Goal: Navigation & Orientation: Find specific page/section

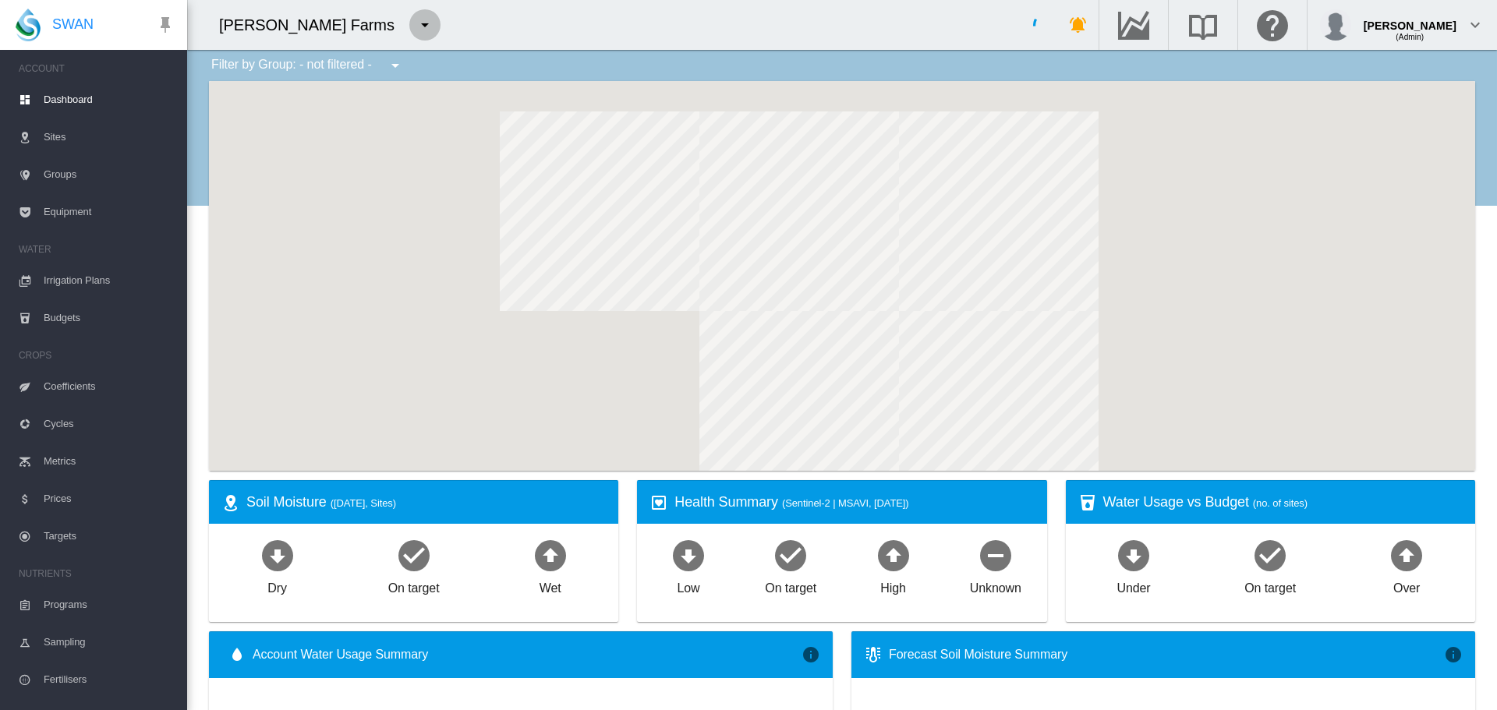
click at [416, 30] on md-icon "icon-menu-down" at bounding box center [425, 25] width 19 height 19
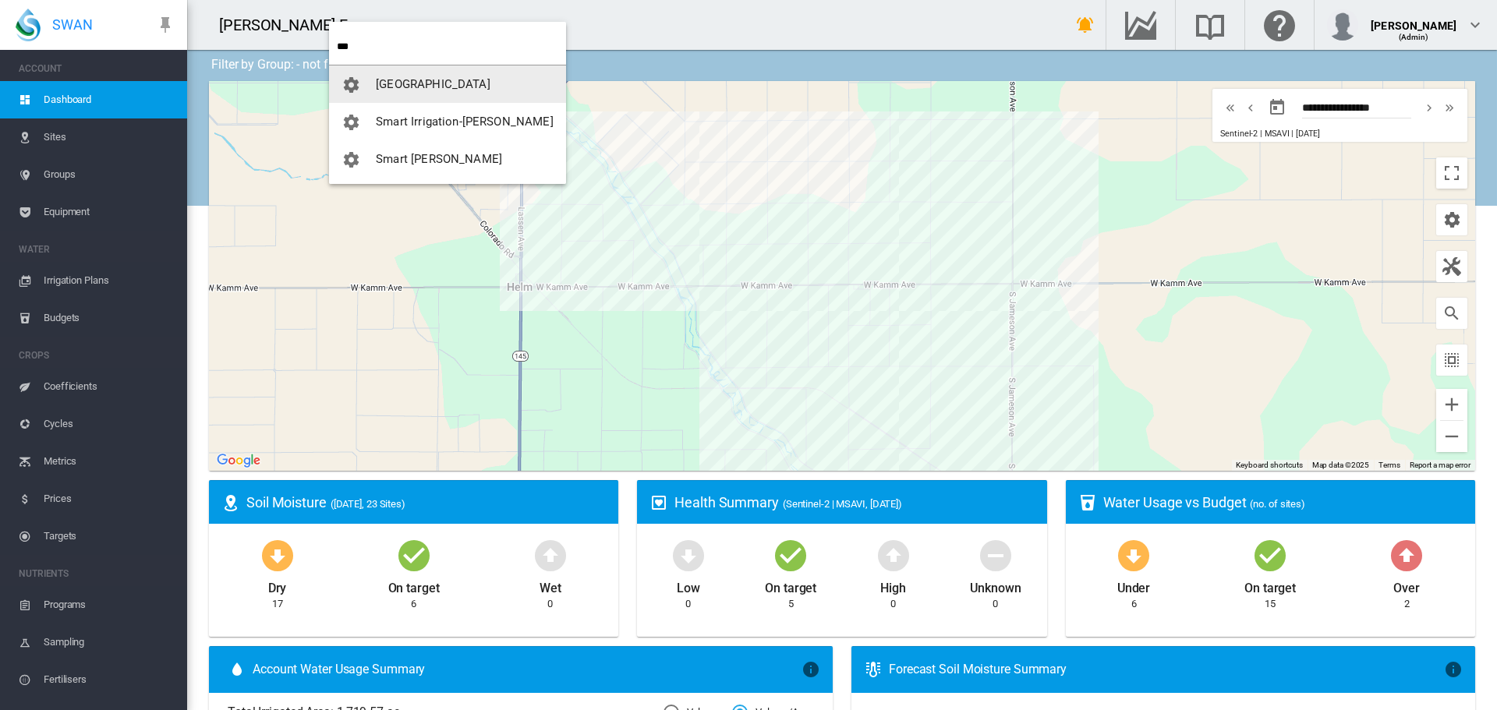
type input "***"
click at [421, 86] on span "[GEOGRAPHIC_DATA]" at bounding box center [433, 84] width 115 height 14
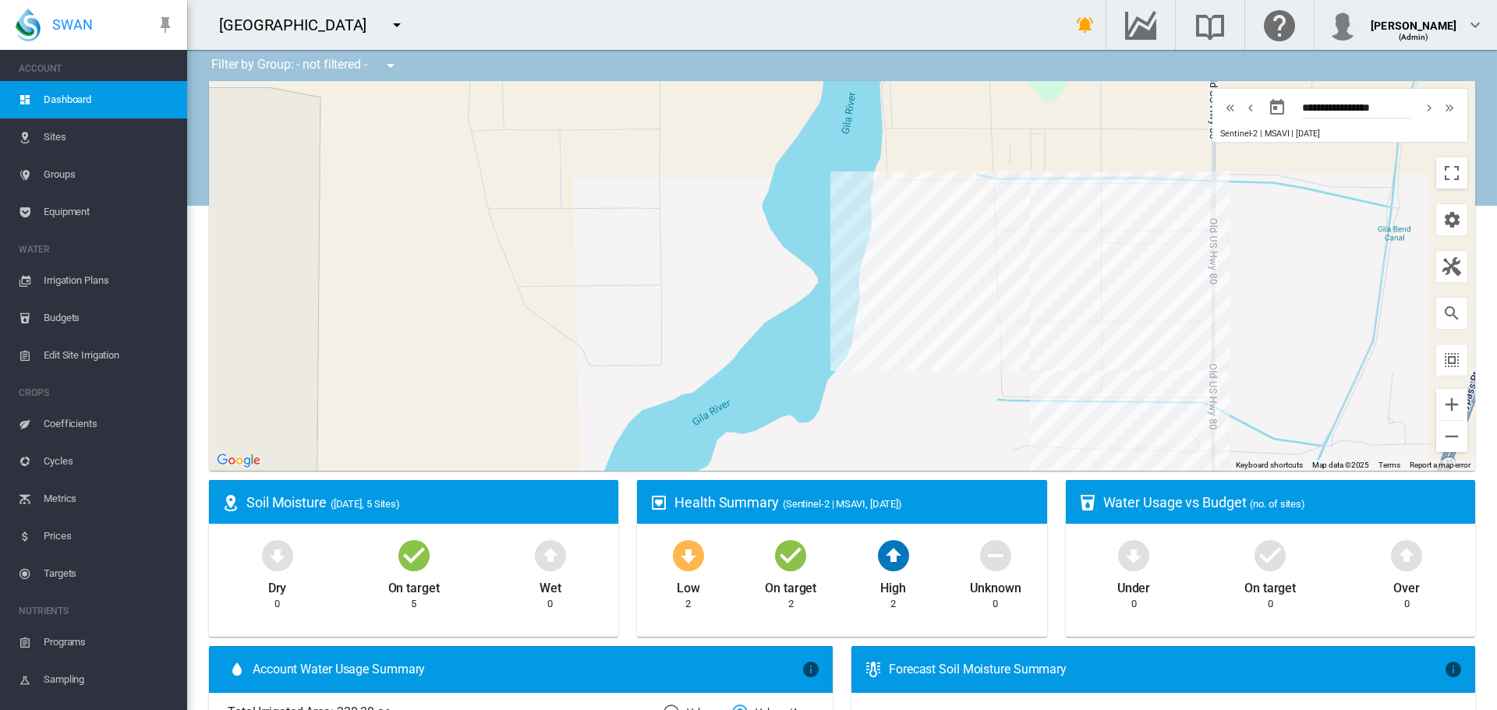
click at [76, 278] on span "Irrigation Plans" at bounding box center [109, 280] width 131 height 37
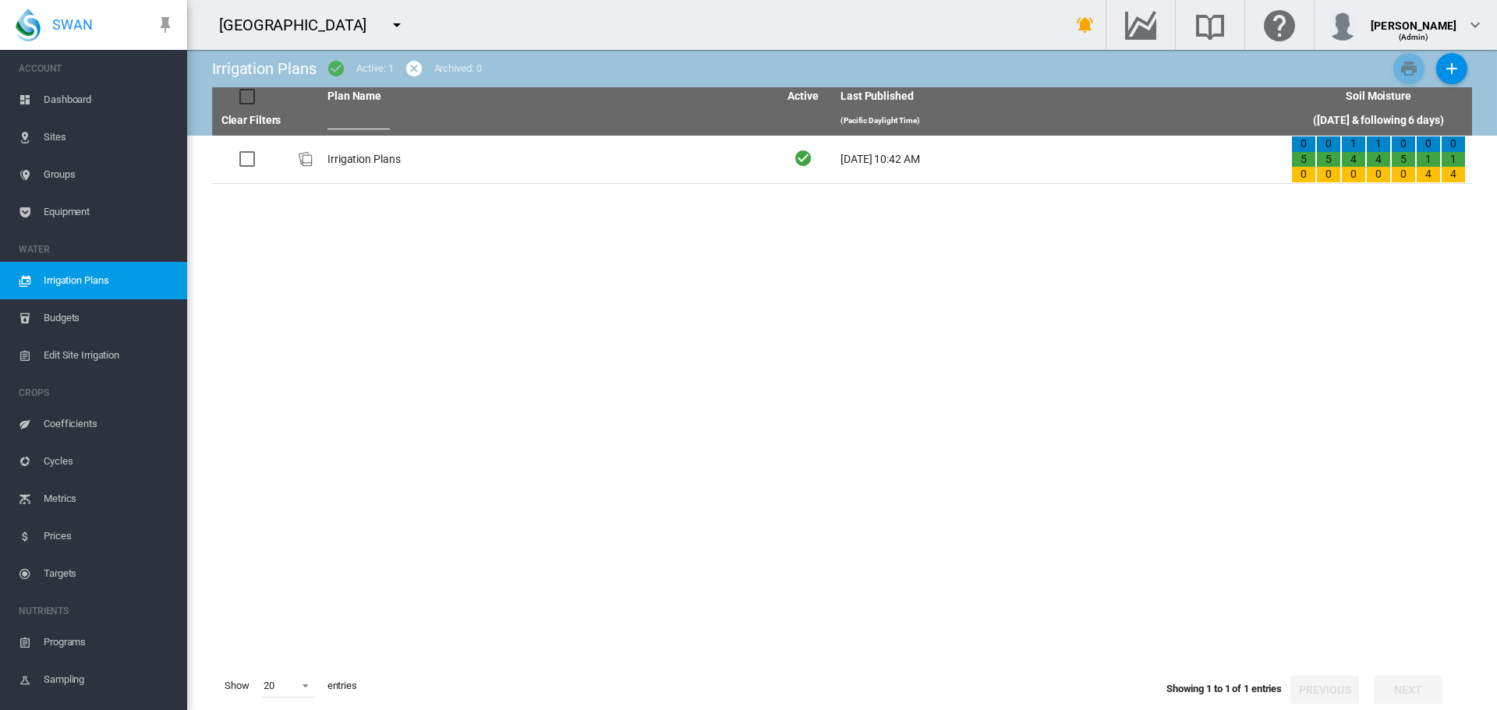
click at [34, 125] on link "Sites" at bounding box center [93, 137] width 187 height 37
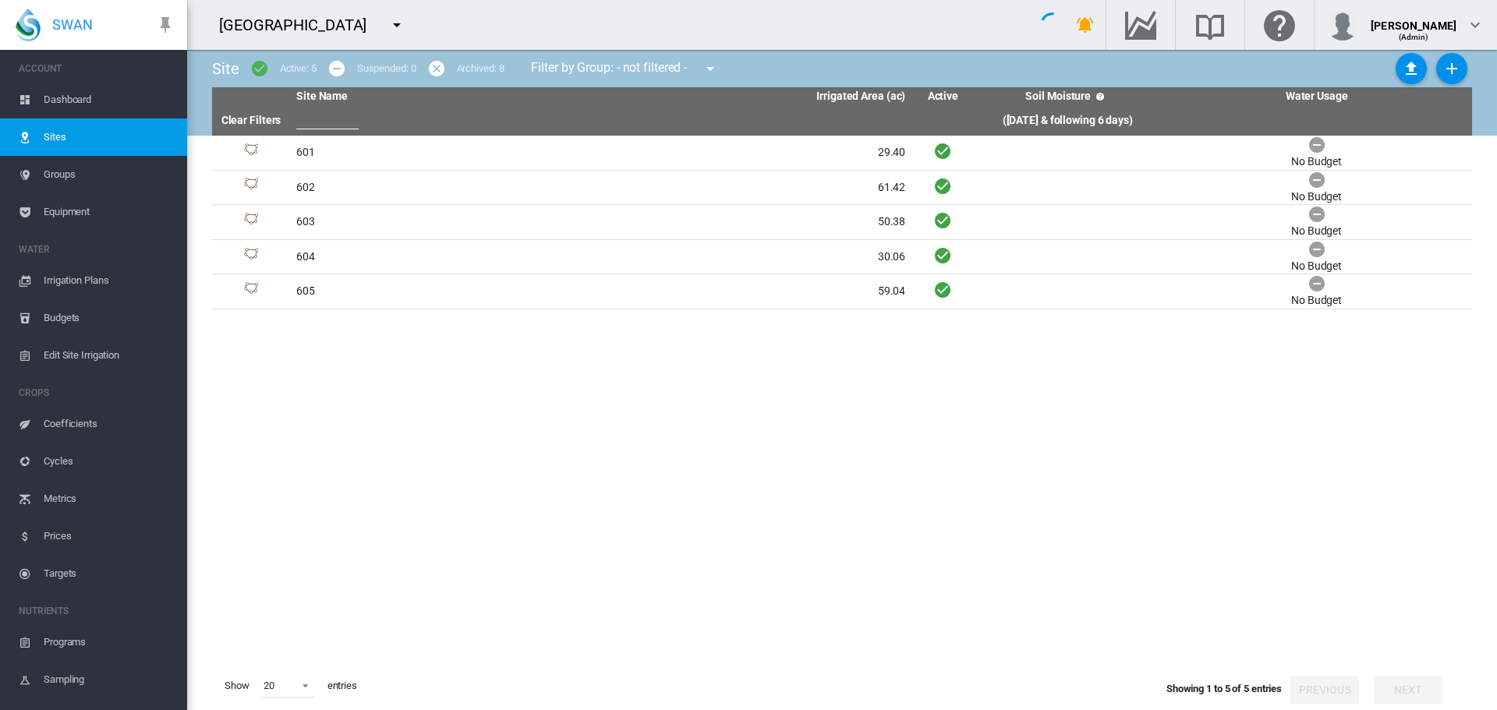
click at [62, 178] on span "Groups" at bounding box center [109, 174] width 131 height 37
